Goal: Task Accomplishment & Management: Manage account settings

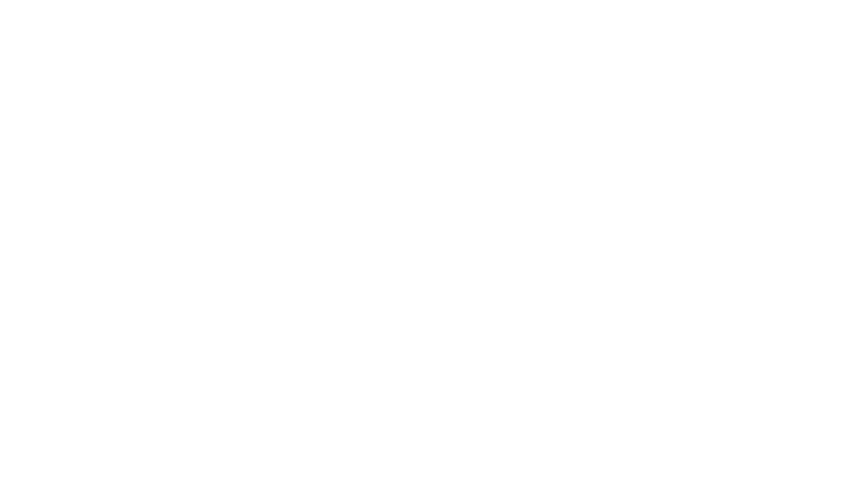
select select "contractor"
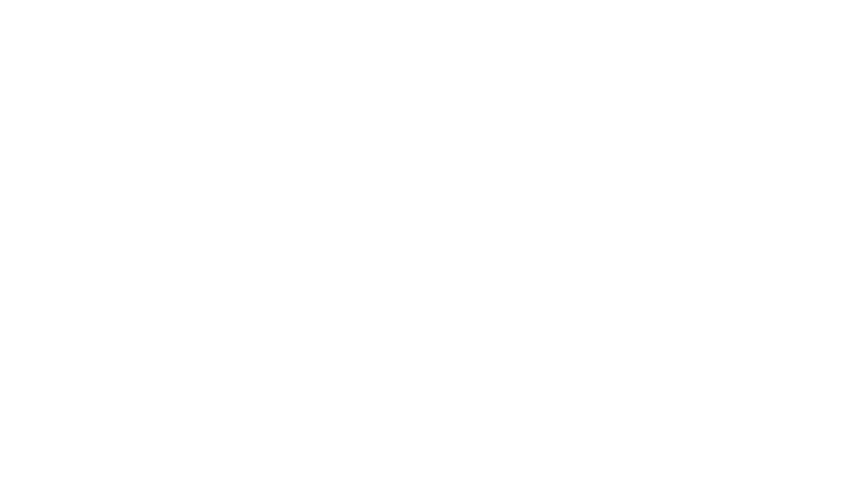
select select "contractor"
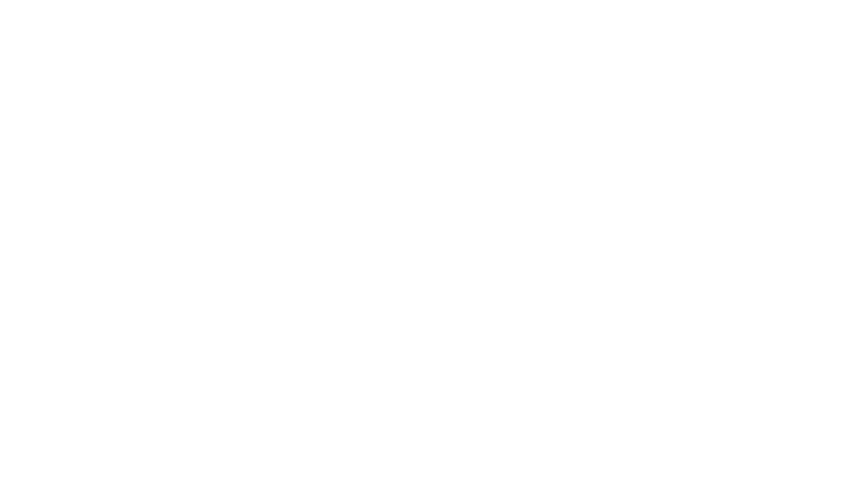
select select "contractor"
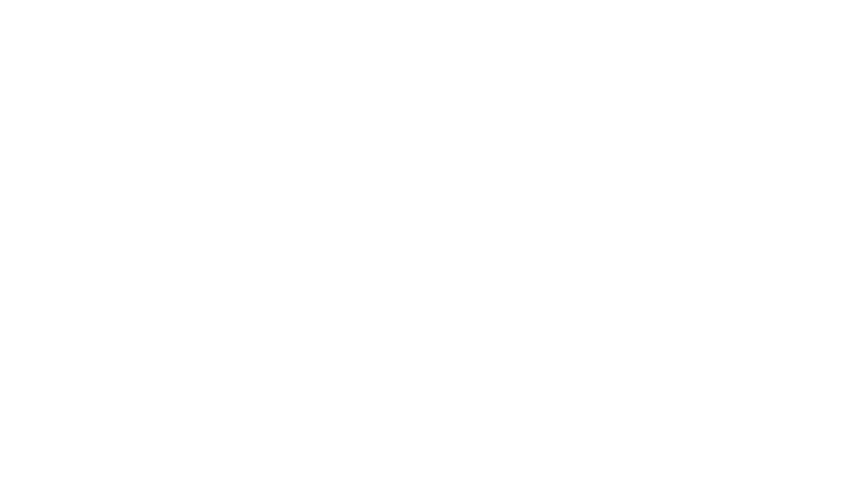
select select "contractor"
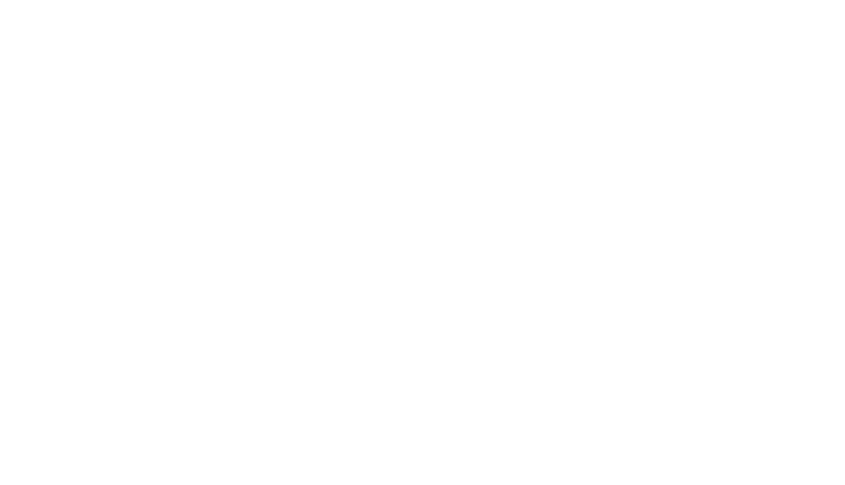
select select "contractor"
